Goal: Task Accomplishment & Management: Use online tool/utility

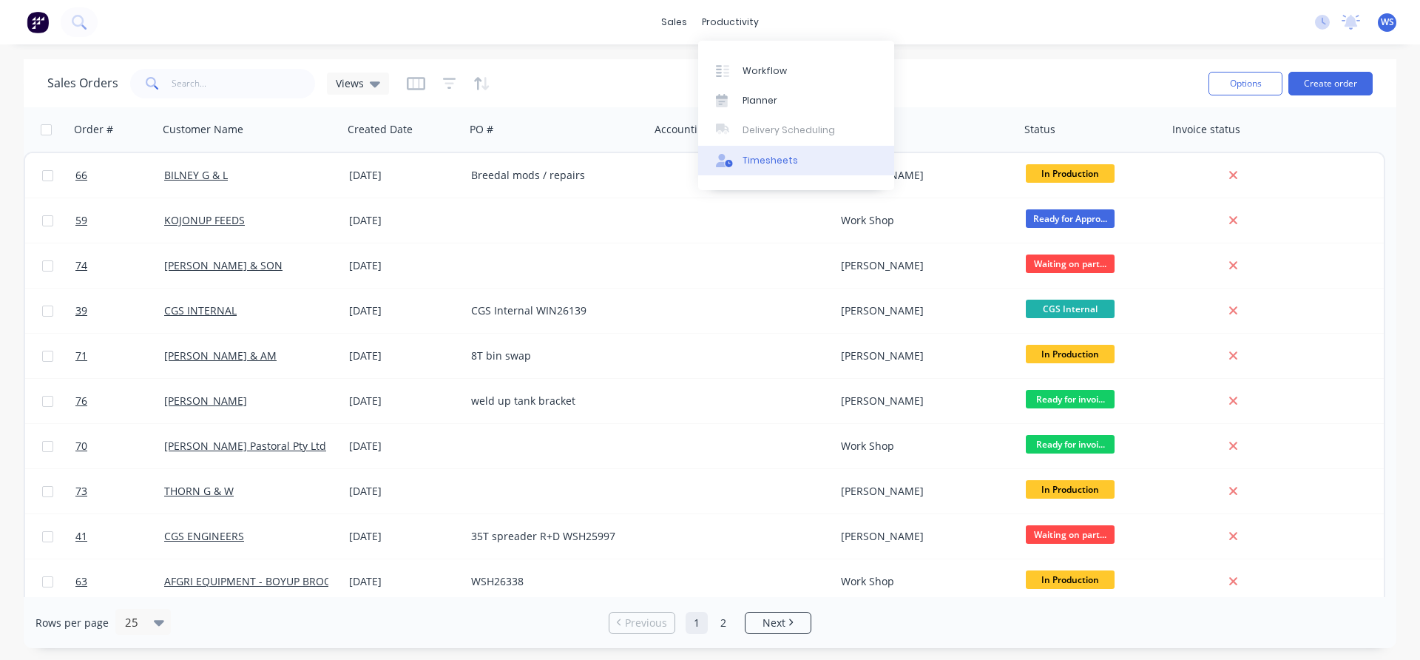
click at [762, 160] on div "Timesheets" at bounding box center [769, 160] width 55 height 13
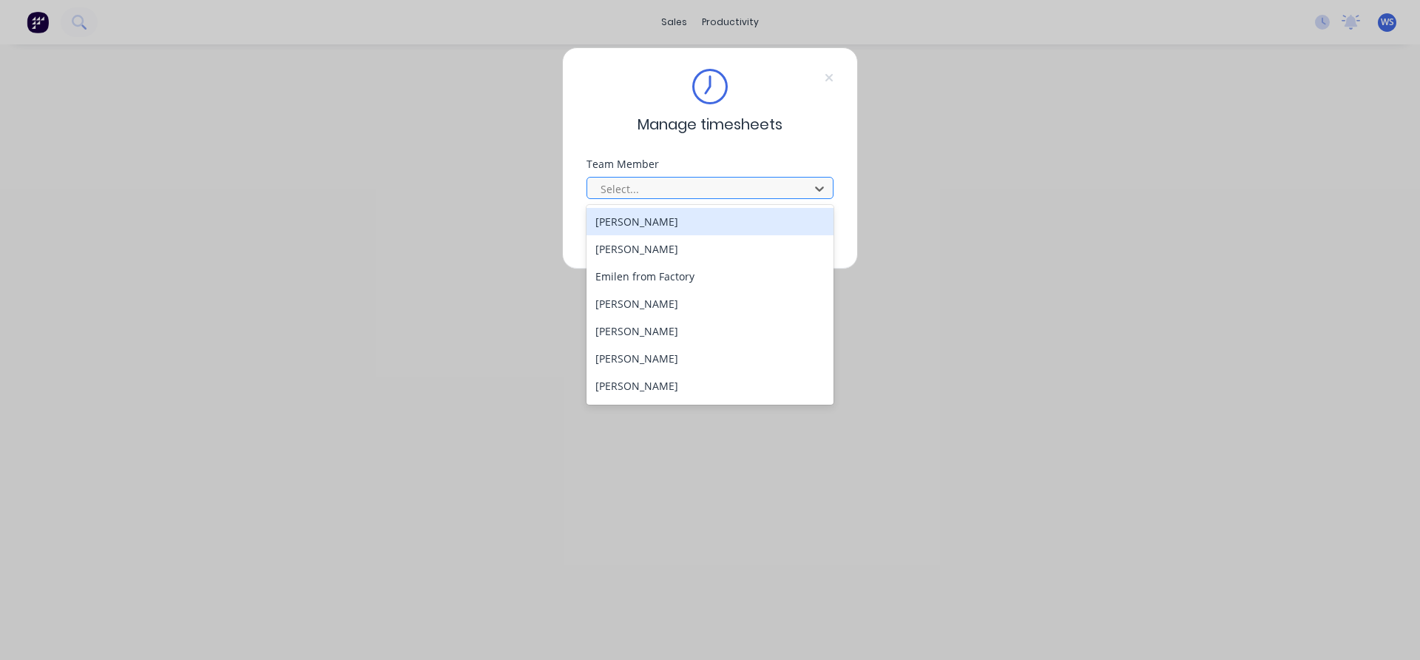
click at [679, 185] on div at bounding box center [700, 189] width 203 height 18
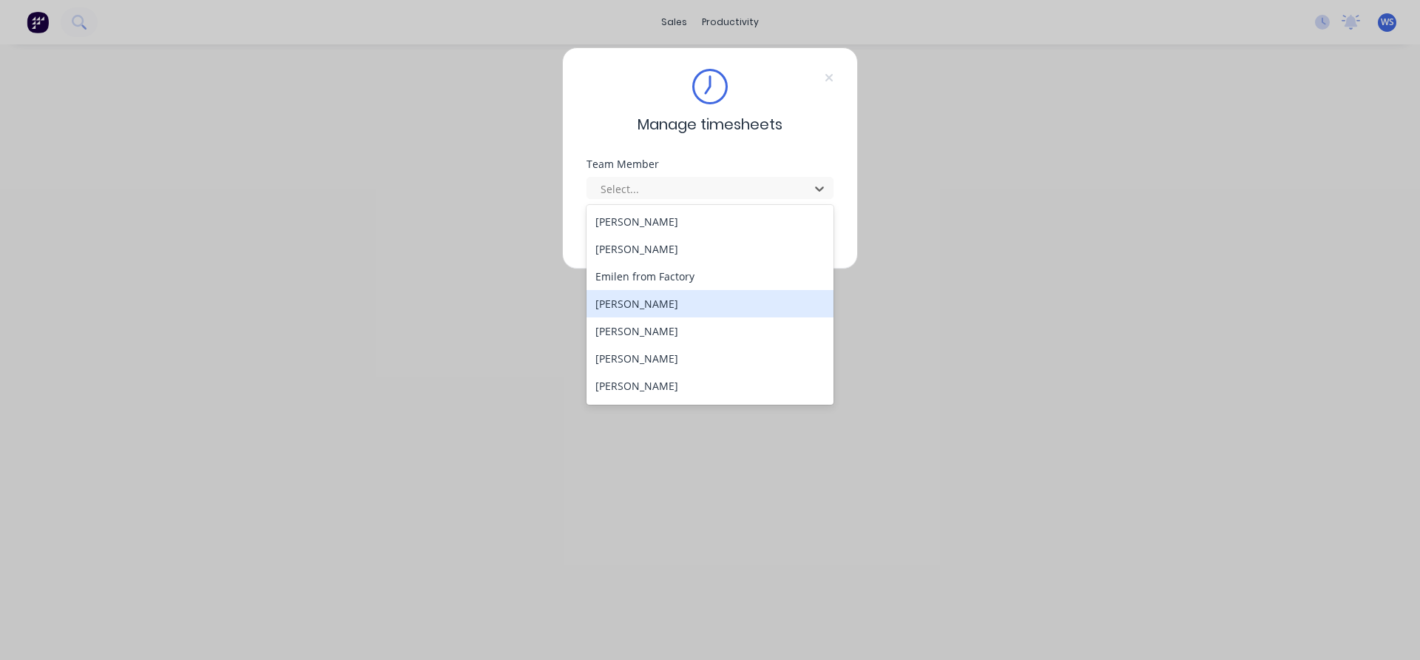
click at [654, 296] on div "[PERSON_NAME]" at bounding box center [709, 303] width 247 height 27
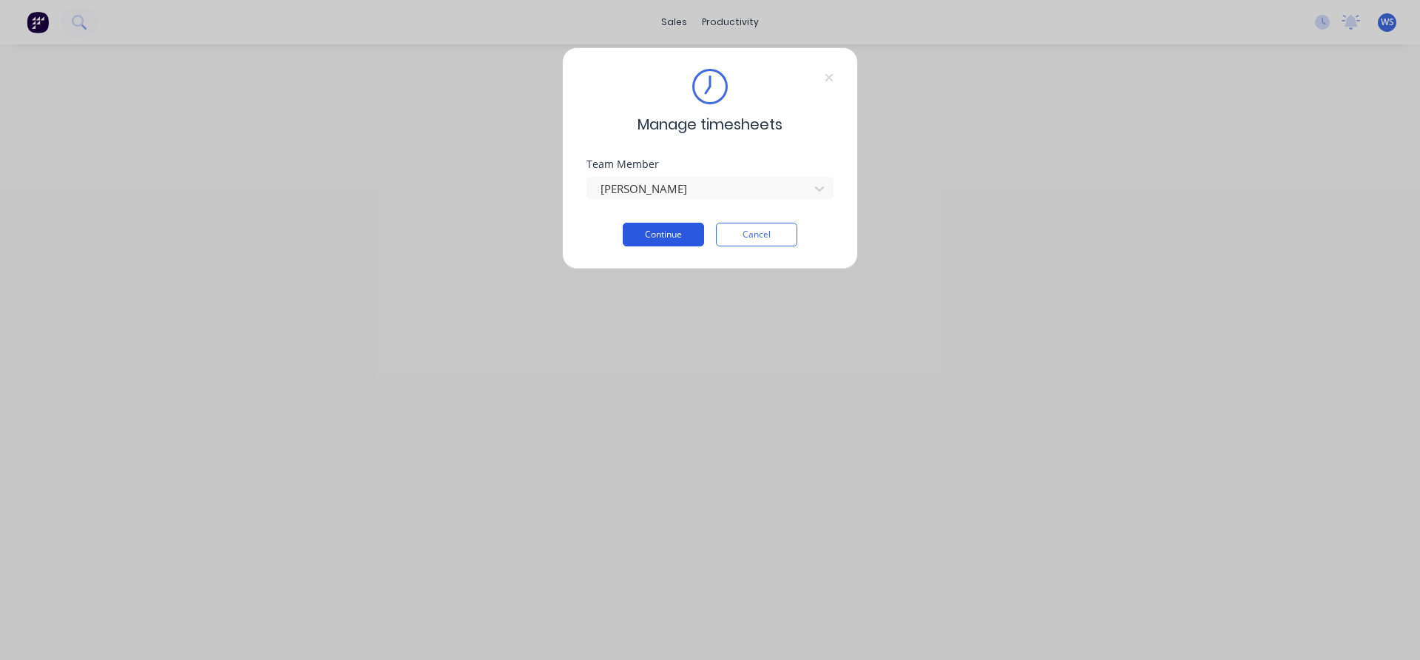
click at [669, 235] on button "Continue" at bounding box center [663, 235] width 81 height 24
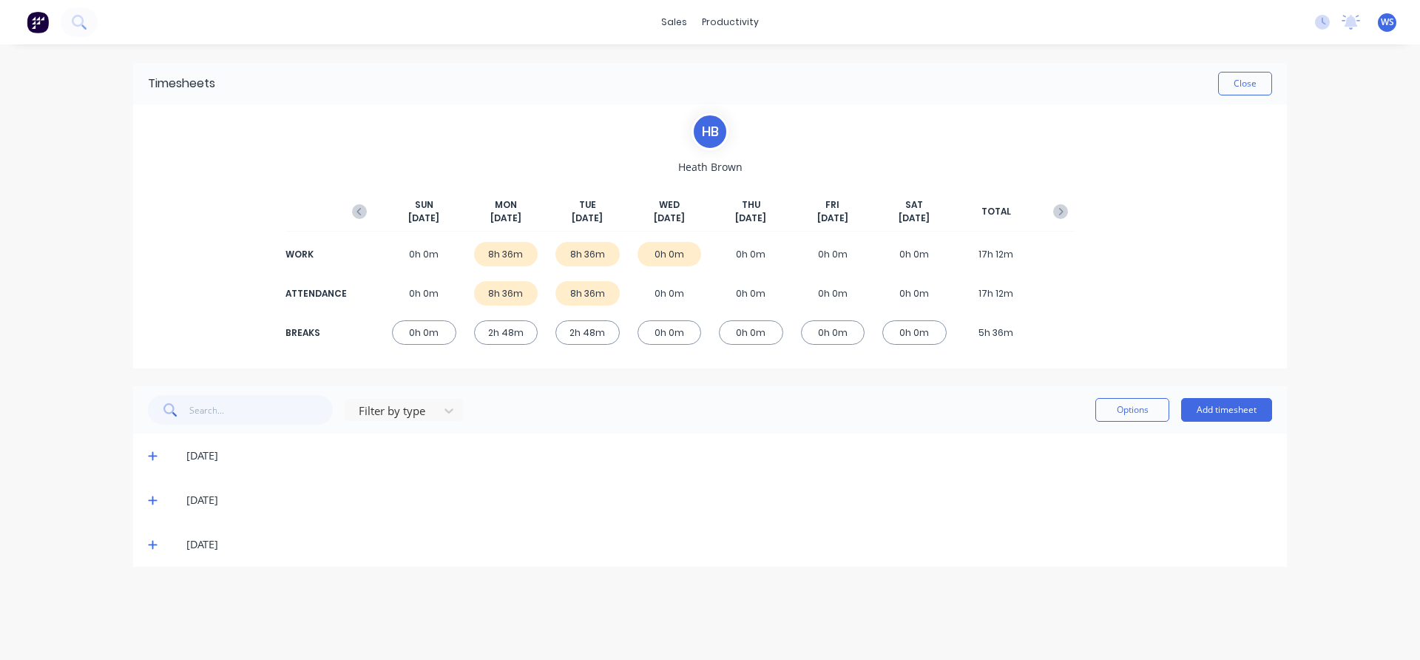
click at [156, 541] on icon at bounding box center [153, 544] width 10 height 10
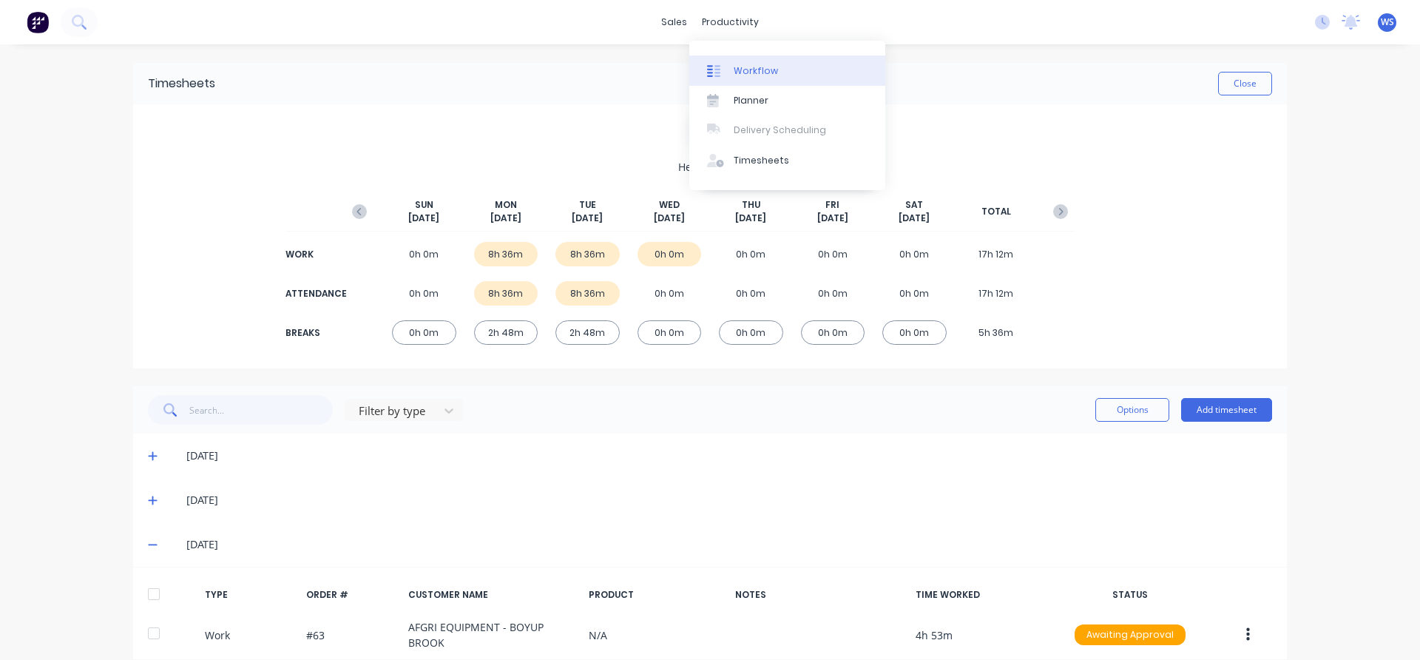
click at [722, 68] on div at bounding box center [718, 70] width 22 height 13
